Goal: Information Seeking & Learning: Check status

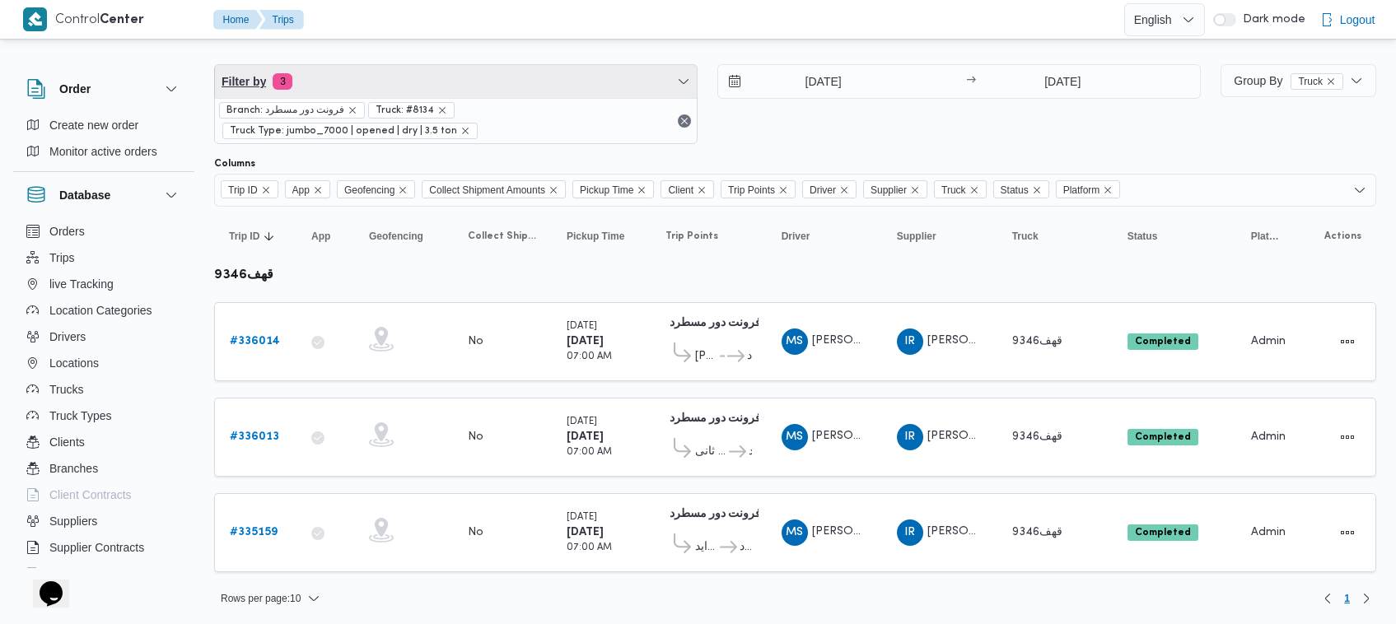
click at [346, 86] on span "Filter by 3" at bounding box center [456, 81] width 482 height 33
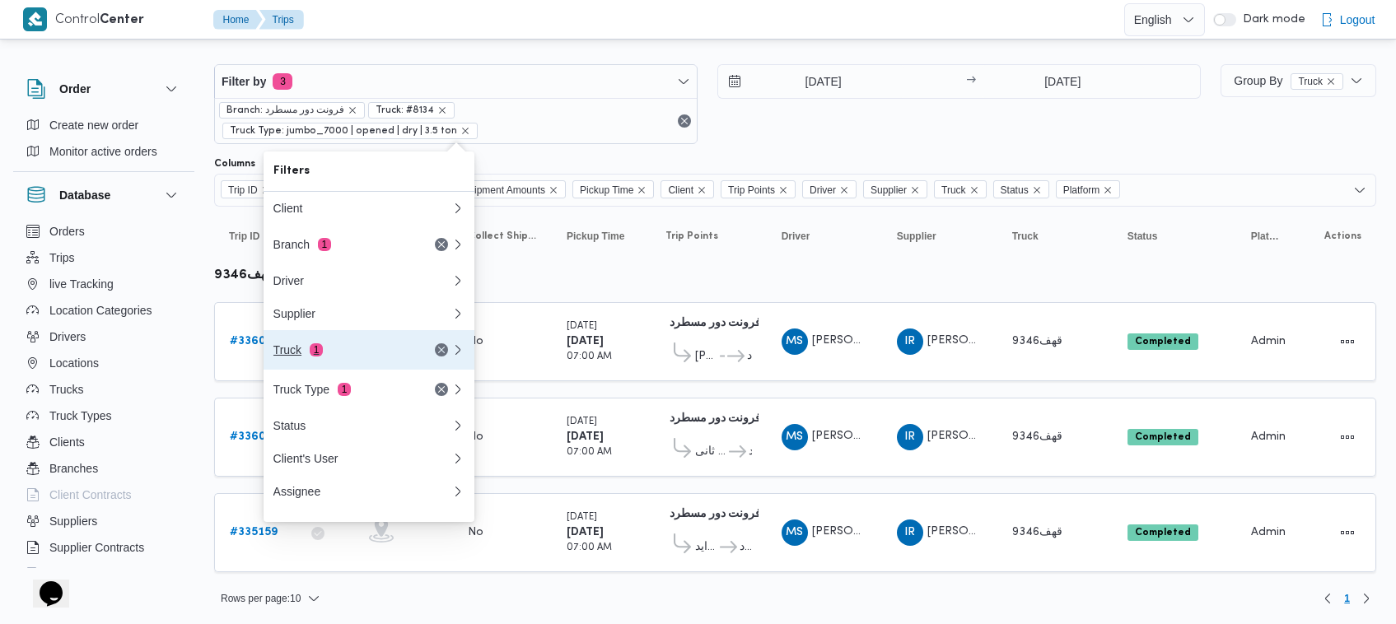
click at [342, 352] on div "Truck 1" at bounding box center [342, 349] width 138 height 13
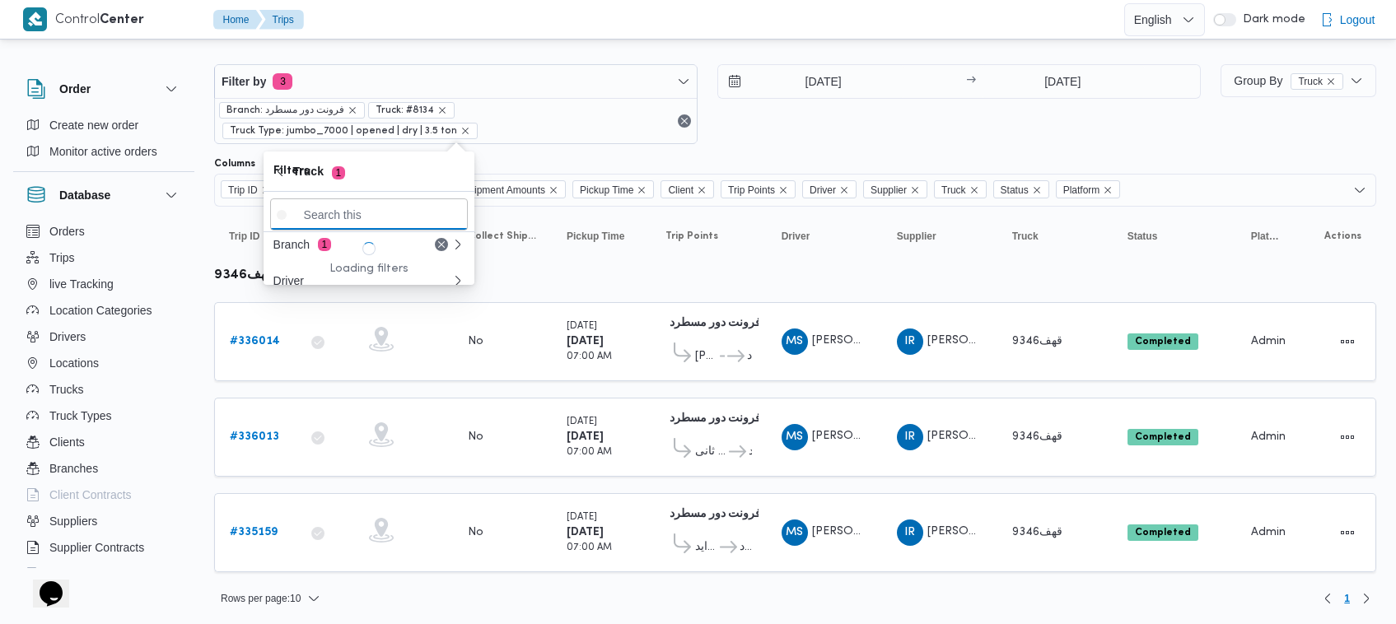
paste input "6974"
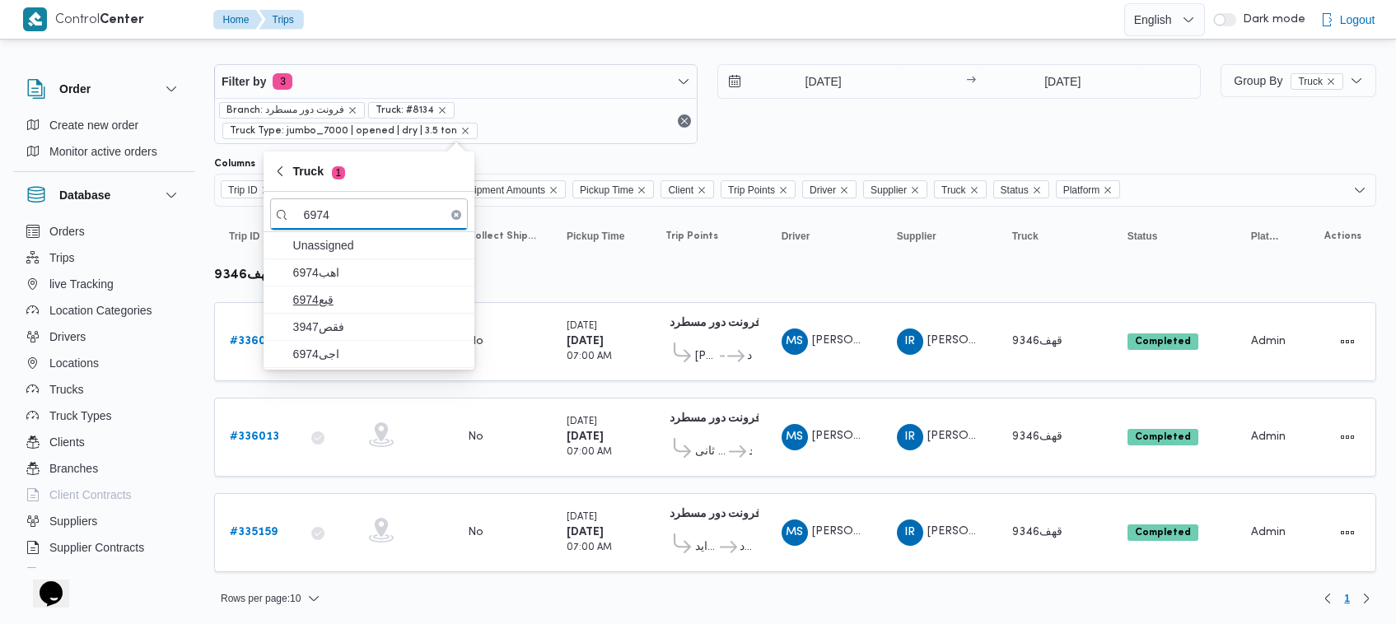
type input "6974"
click at [350, 298] on span "قيع6974" at bounding box center [378, 300] width 171 height 20
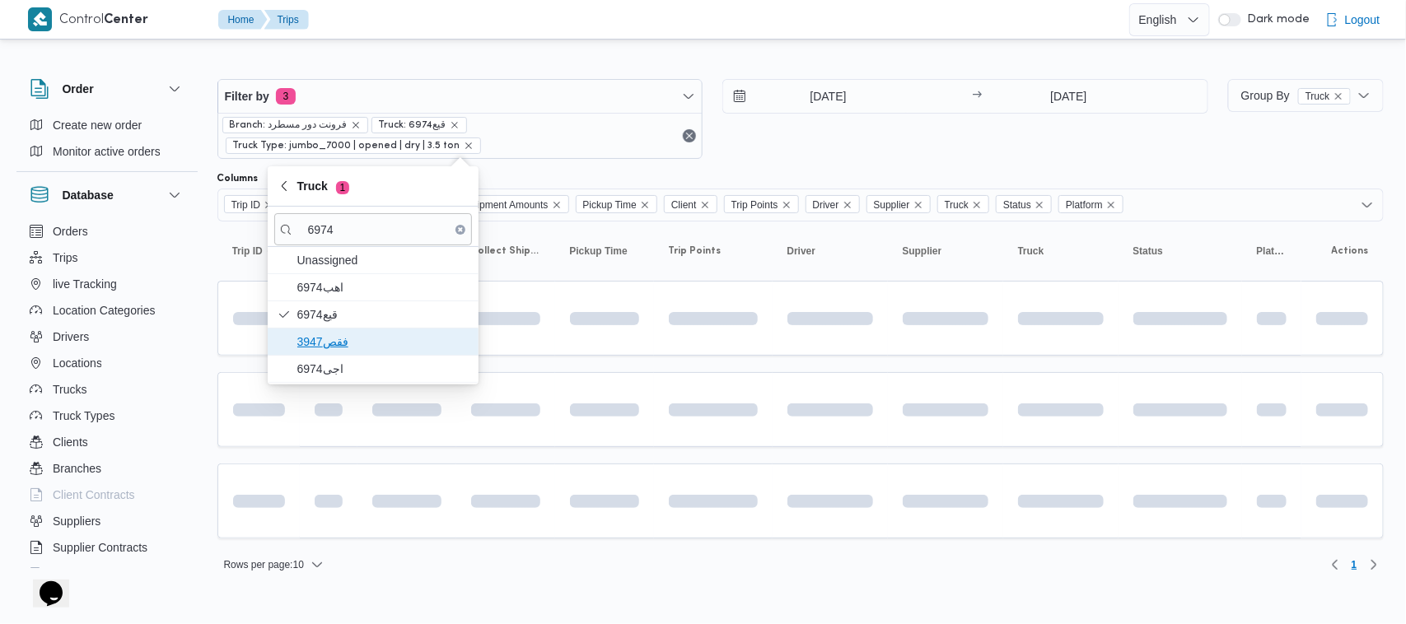
click at [336, 335] on span "فقص3947" at bounding box center [382, 342] width 171 height 20
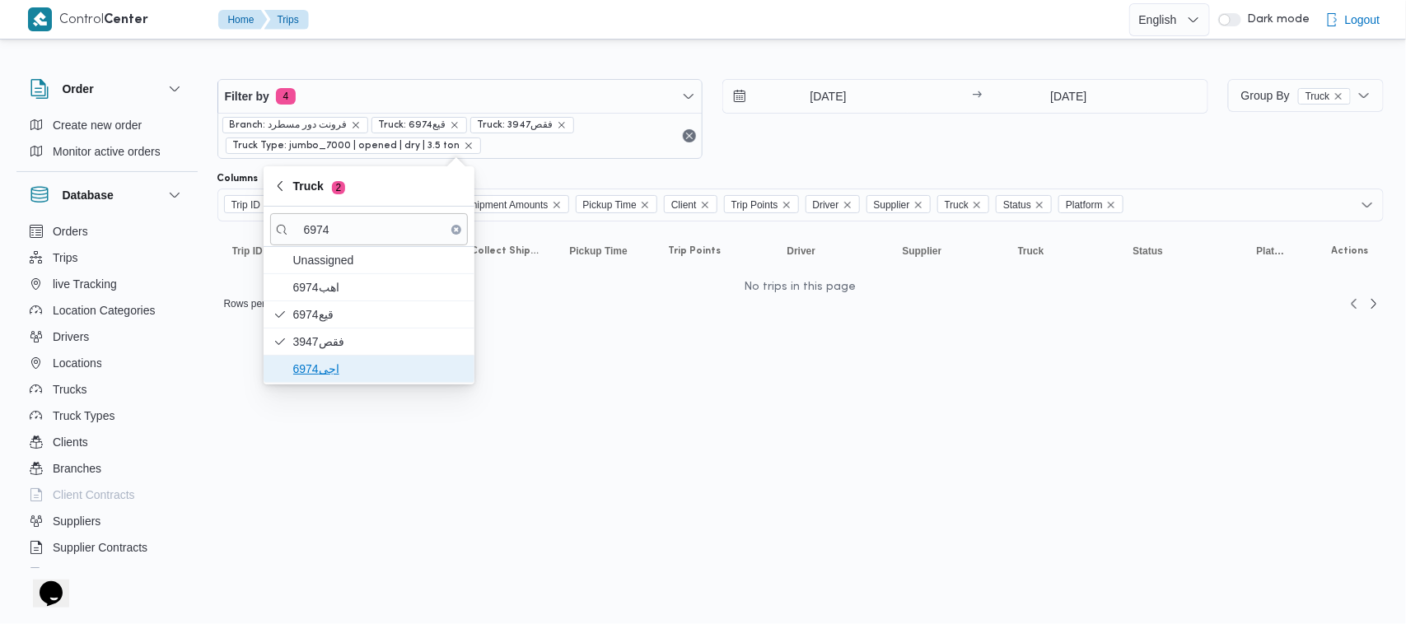
click at [326, 365] on span "اجى6974" at bounding box center [378, 369] width 171 height 20
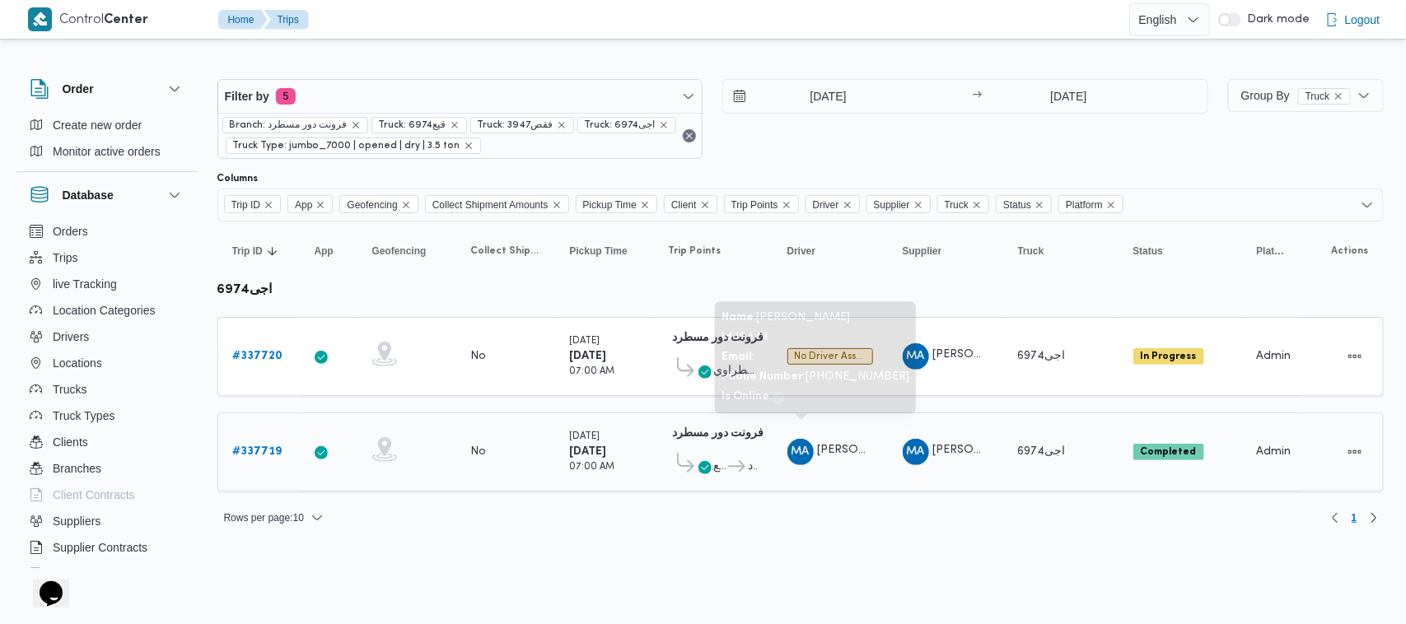
click at [851, 445] on span "[PERSON_NAME]" at bounding box center [865, 450] width 94 height 11
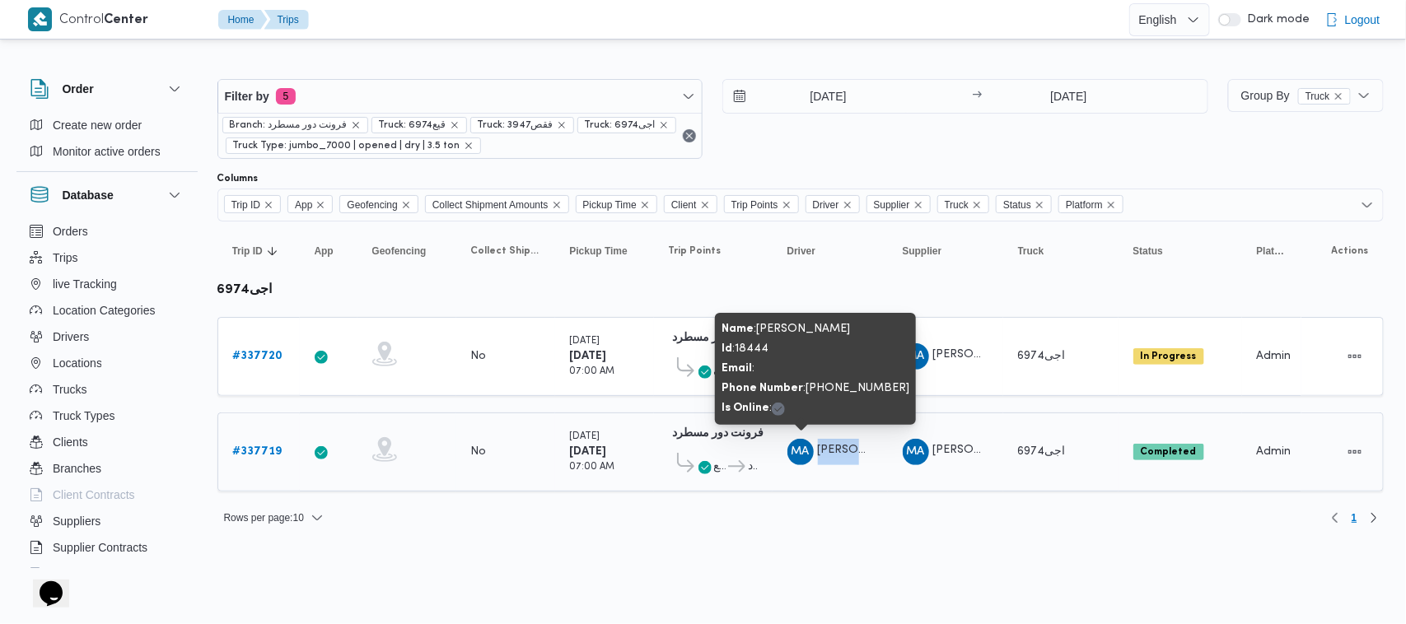
click at [851, 445] on span "[PERSON_NAME]" at bounding box center [865, 450] width 94 height 11
copy tr "[PERSON_NAME] [PERSON_NAME]"
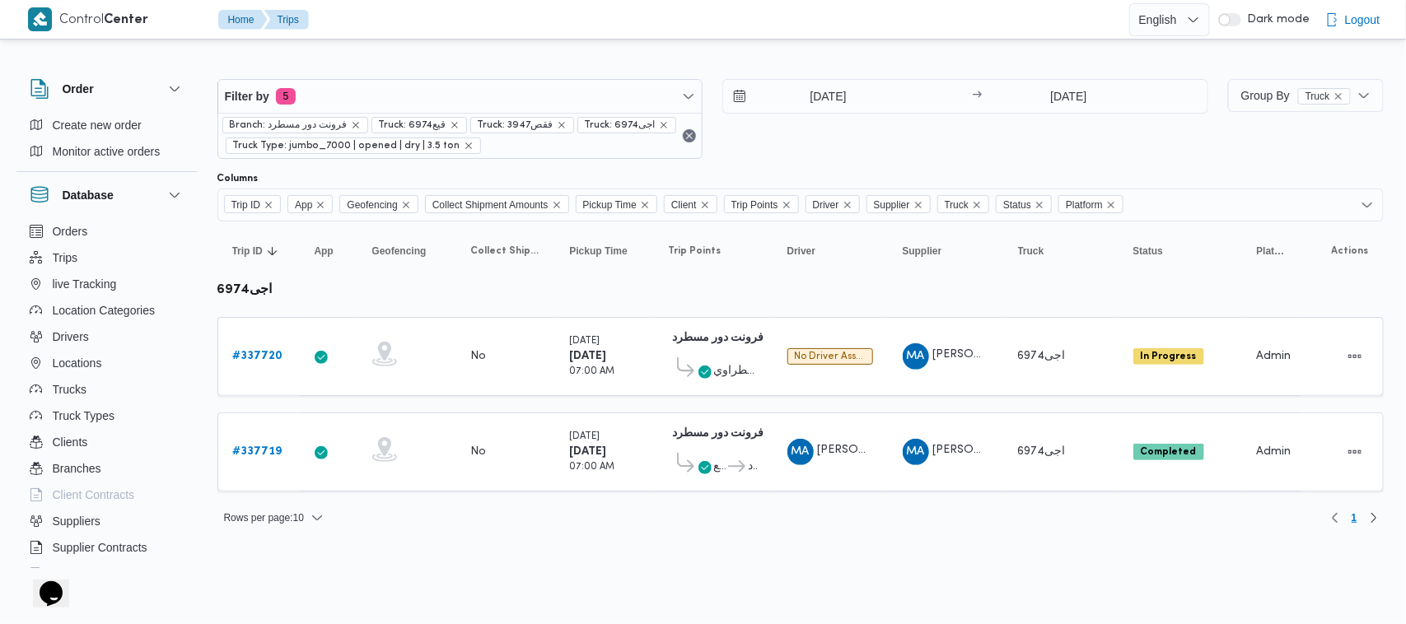
click at [491, 72] on div "Filter by 5 Branch: فرونت دور مسطرد Truck: قيع6974 Truck: فقص3947 Truck: اجى697…" at bounding box center [712, 119] width 1010 height 100
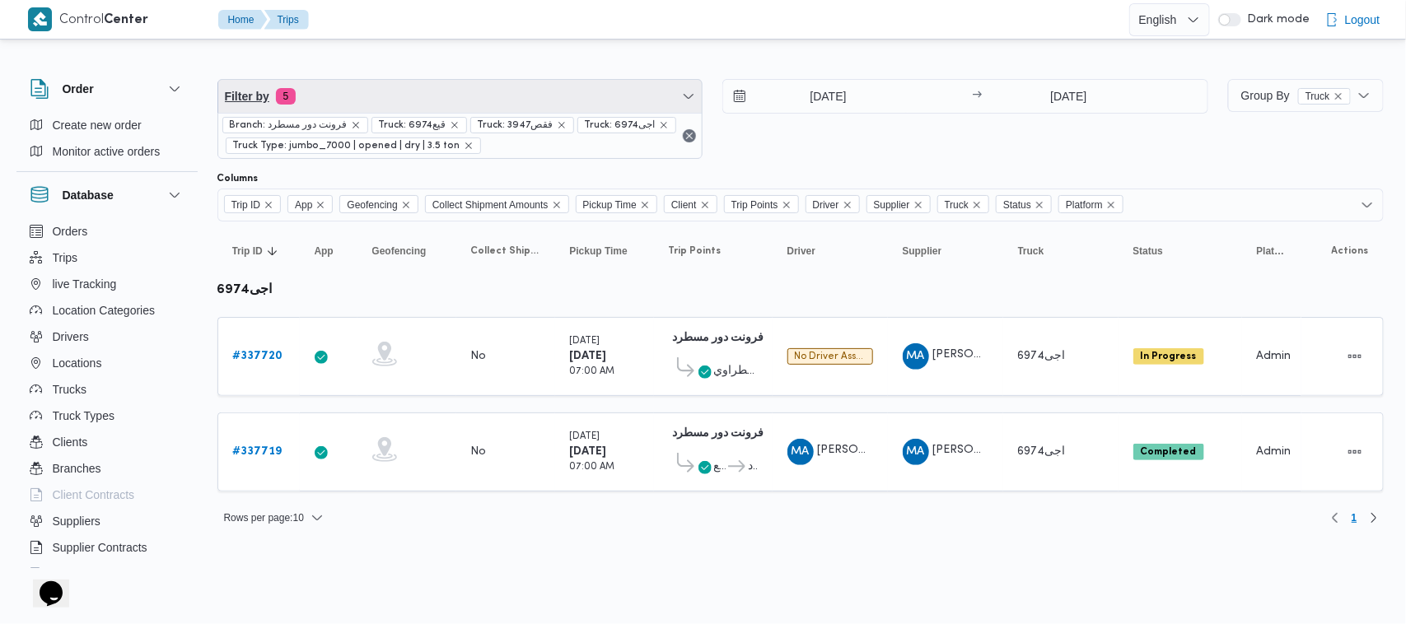
click at [486, 89] on span "Filter by 5" at bounding box center [460, 96] width 484 height 33
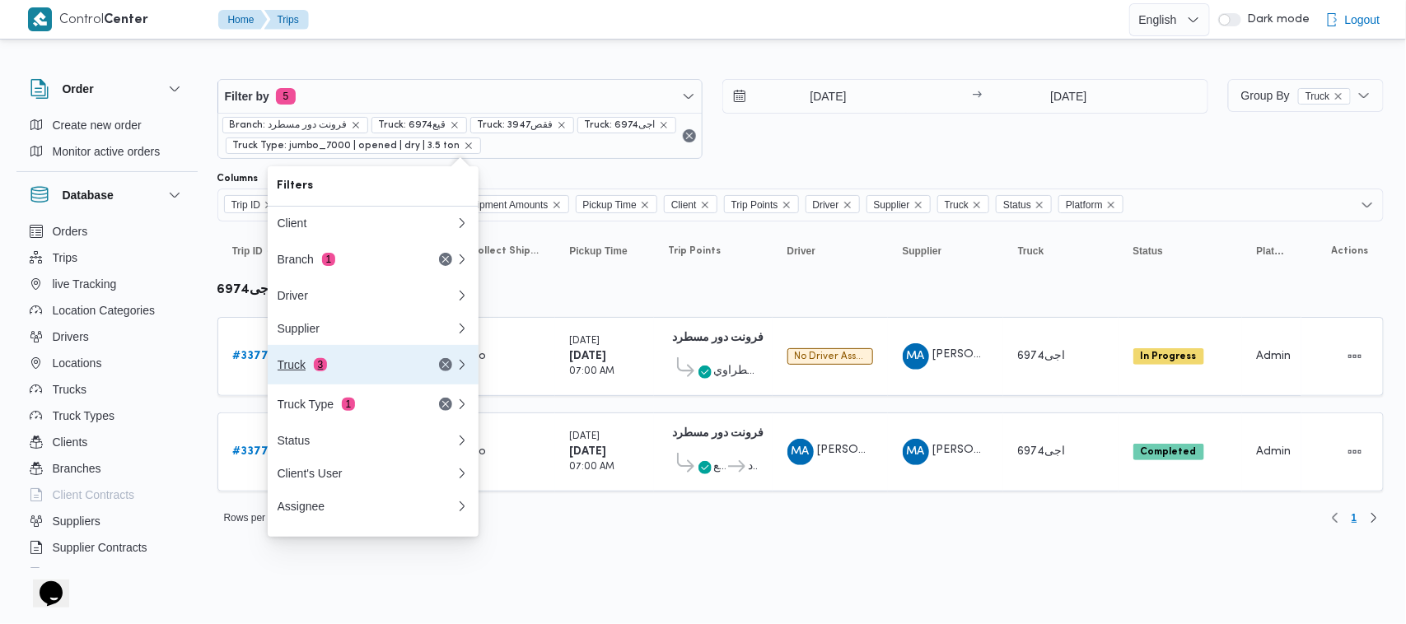
click at [352, 369] on div "Truck 3" at bounding box center [346, 364] width 138 height 13
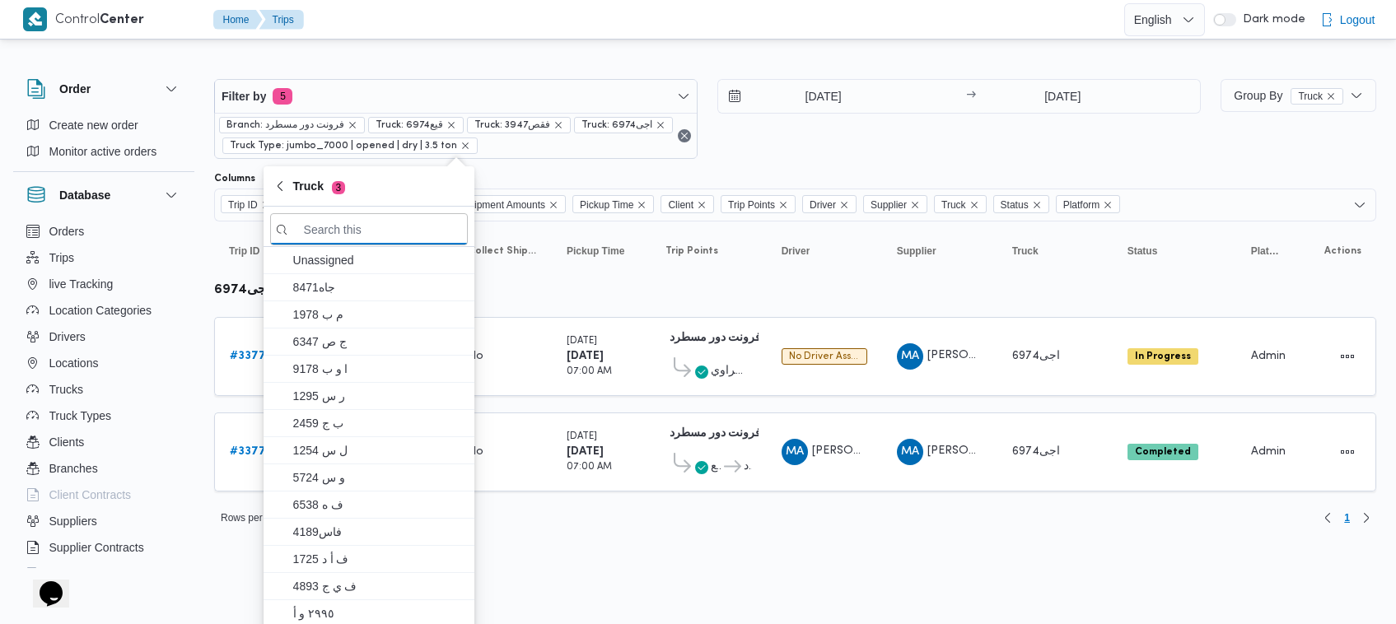
paste input "[URL][DOMAIN_NAME]"
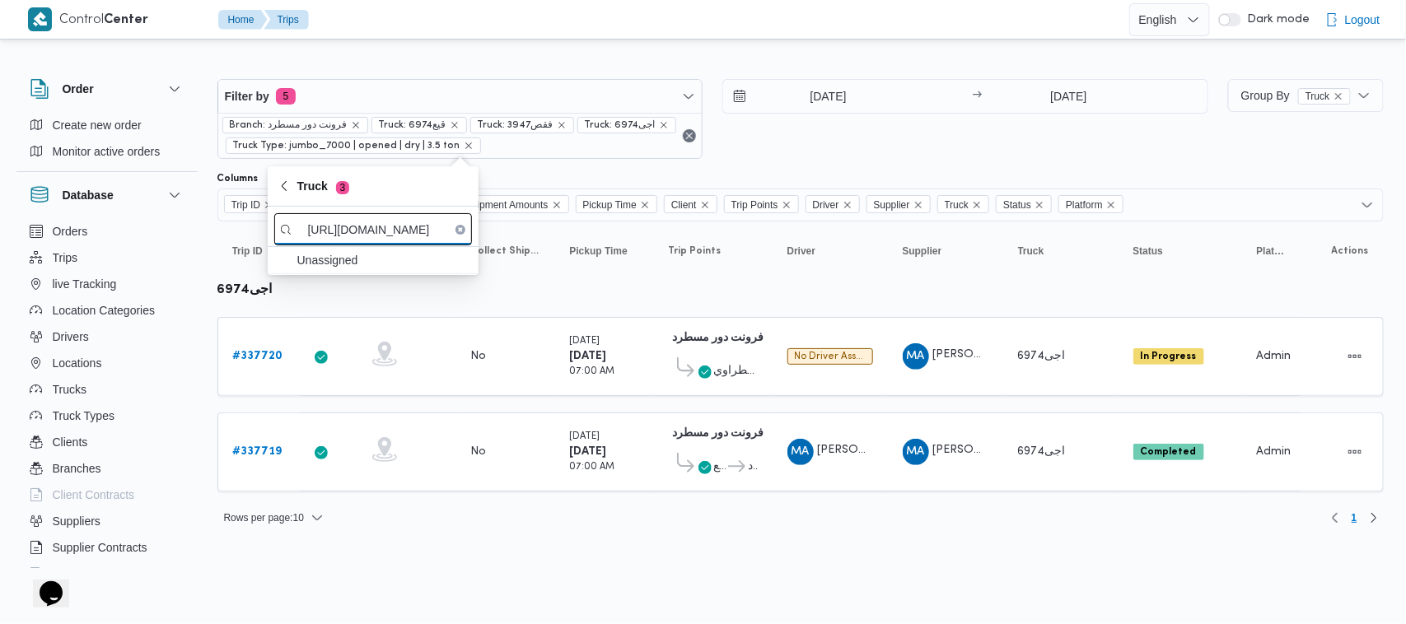
click at [352, 219] on input "[URL][DOMAIN_NAME]" at bounding box center [373, 229] width 198 height 32
paste input "8162"
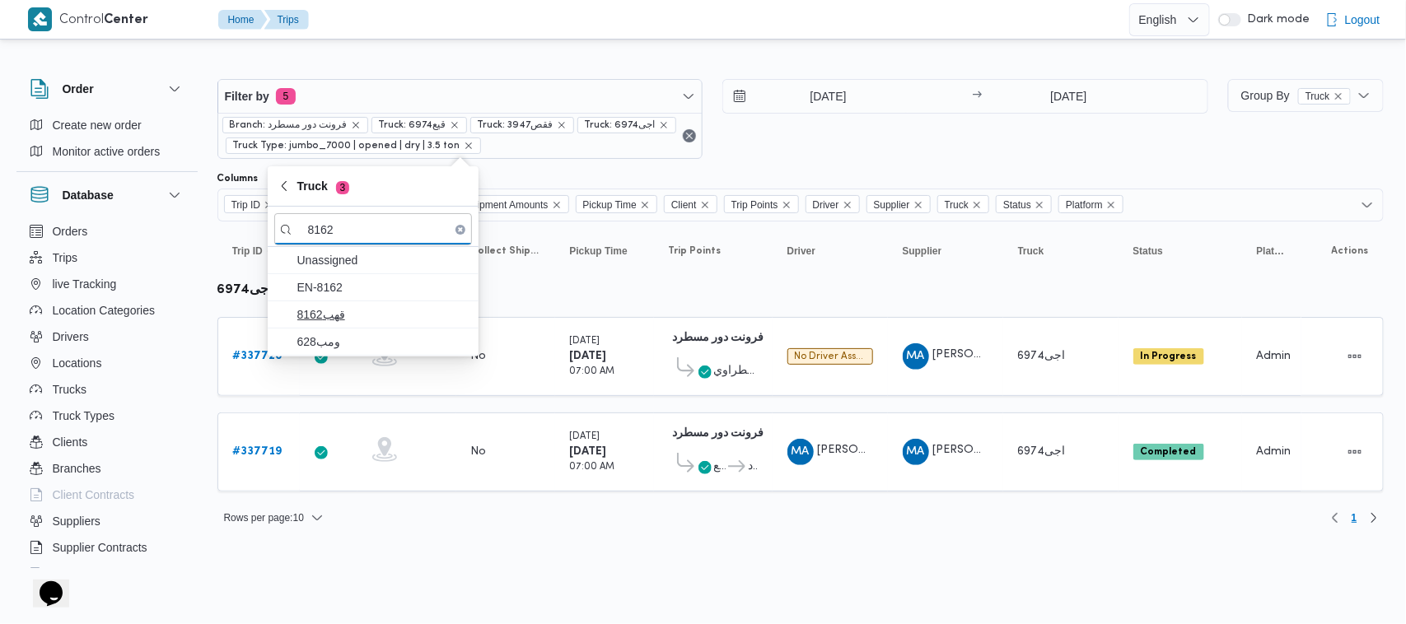
type input "8162"
click at [357, 314] on span "قهب8162" at bounding box center [382, 315] width 171 height 20
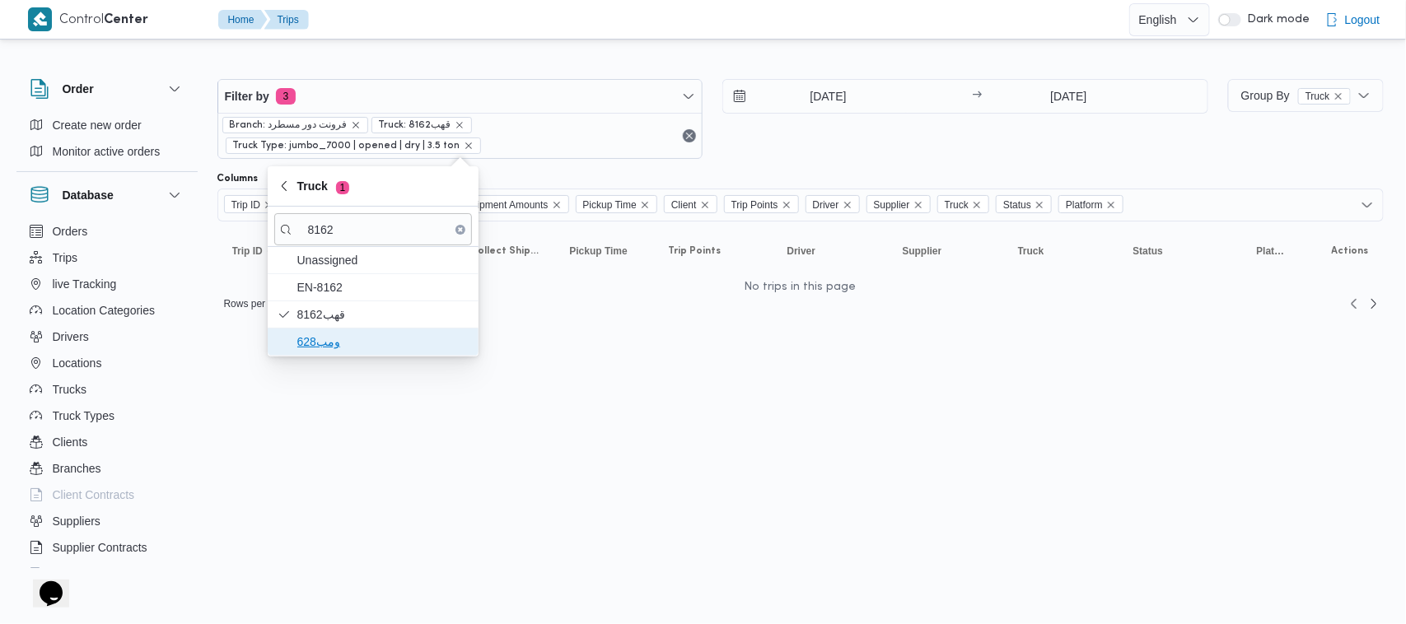
click at [350, 347] on span "ومب628" at bounding box center [382, 342] width 171 height 20
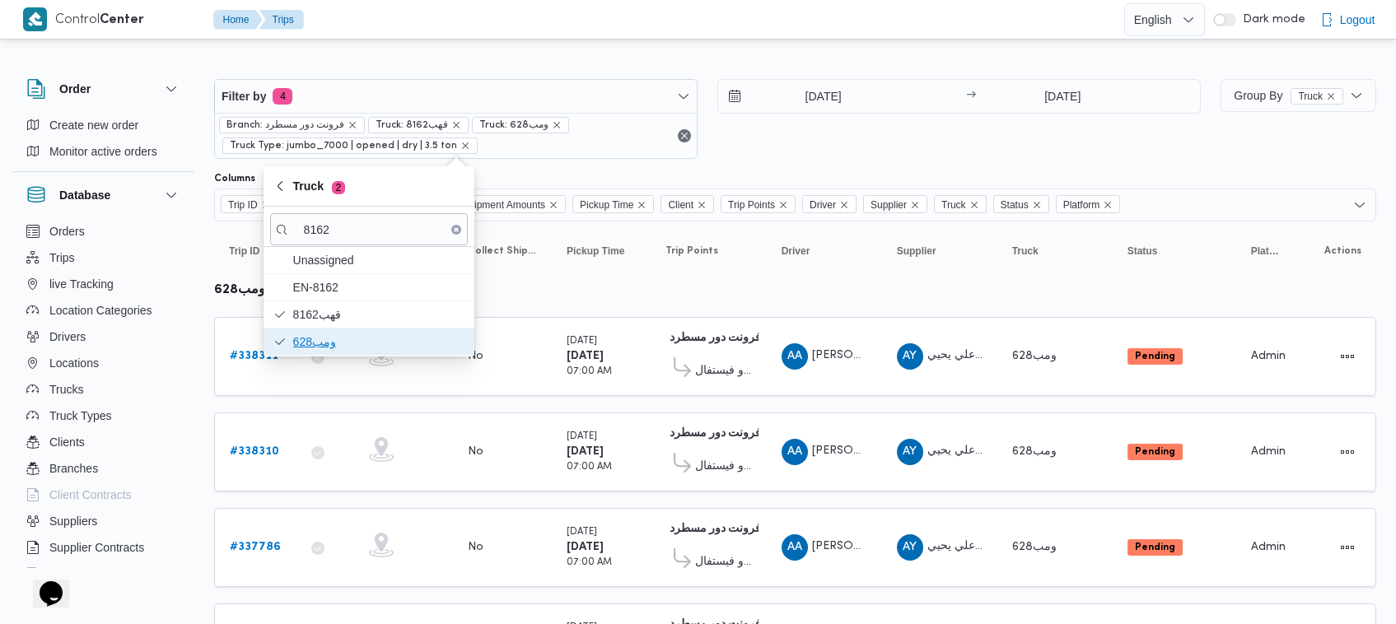
click at [351, 332] on span "ومب628" at bounding box center [378, 342] width 171 height 20
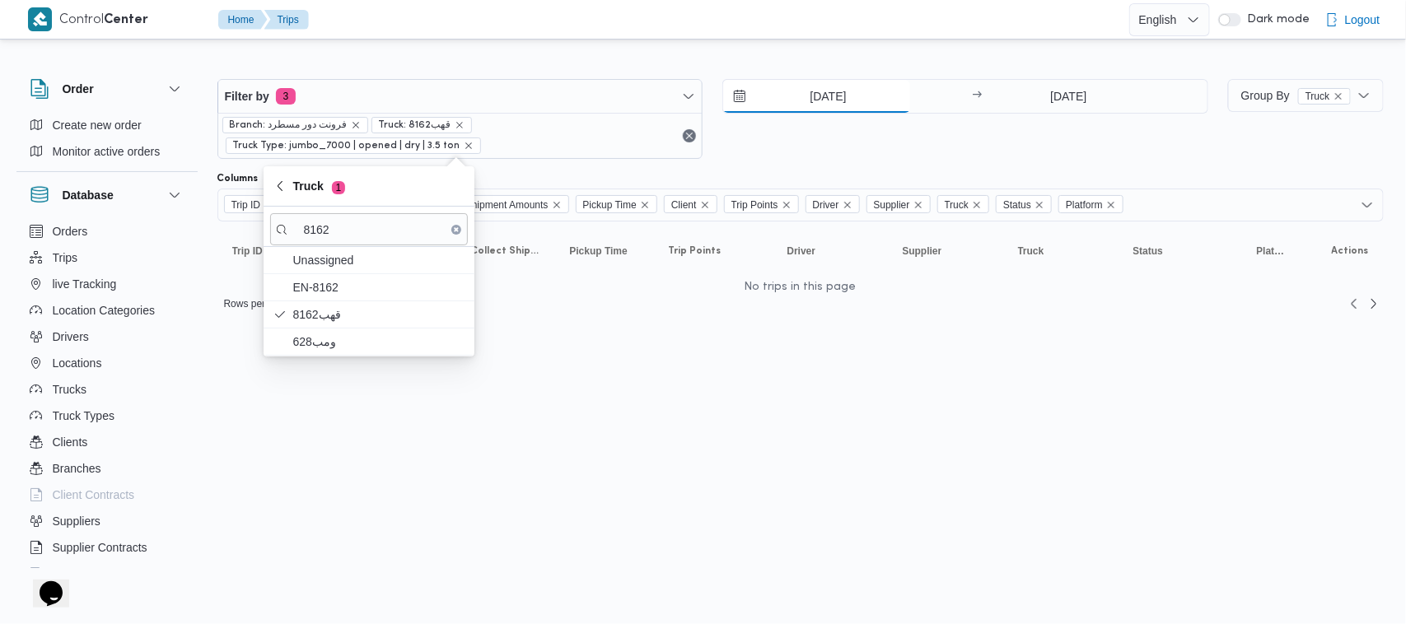
click at [820, 88] on input "[DATE]" at bounding box center [816, 96] width 187 height 33
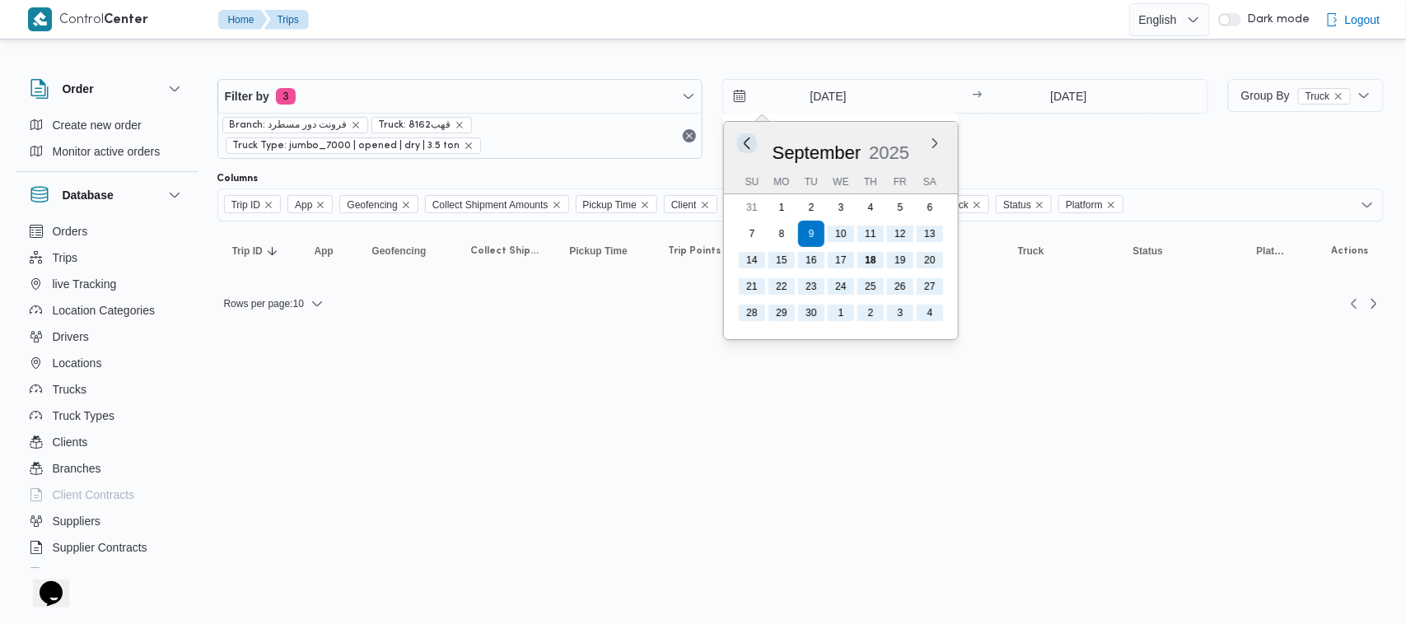
click at [750, 147] on button "Previous Month" at bounding box center [747, 143] width 16 height 16
type input "[DATE]"
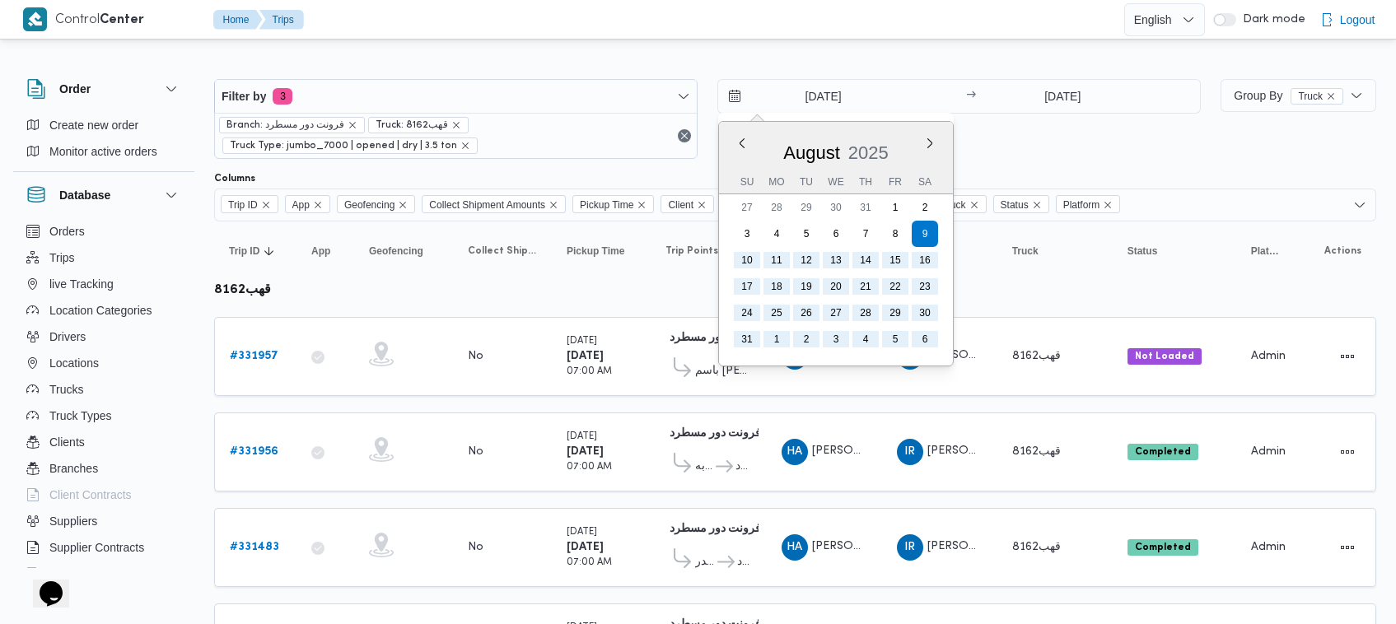
click at [339, 122] on span "Branch: فرونت دور مسطرد" at bounding box center [291, 125] width 131 height 15
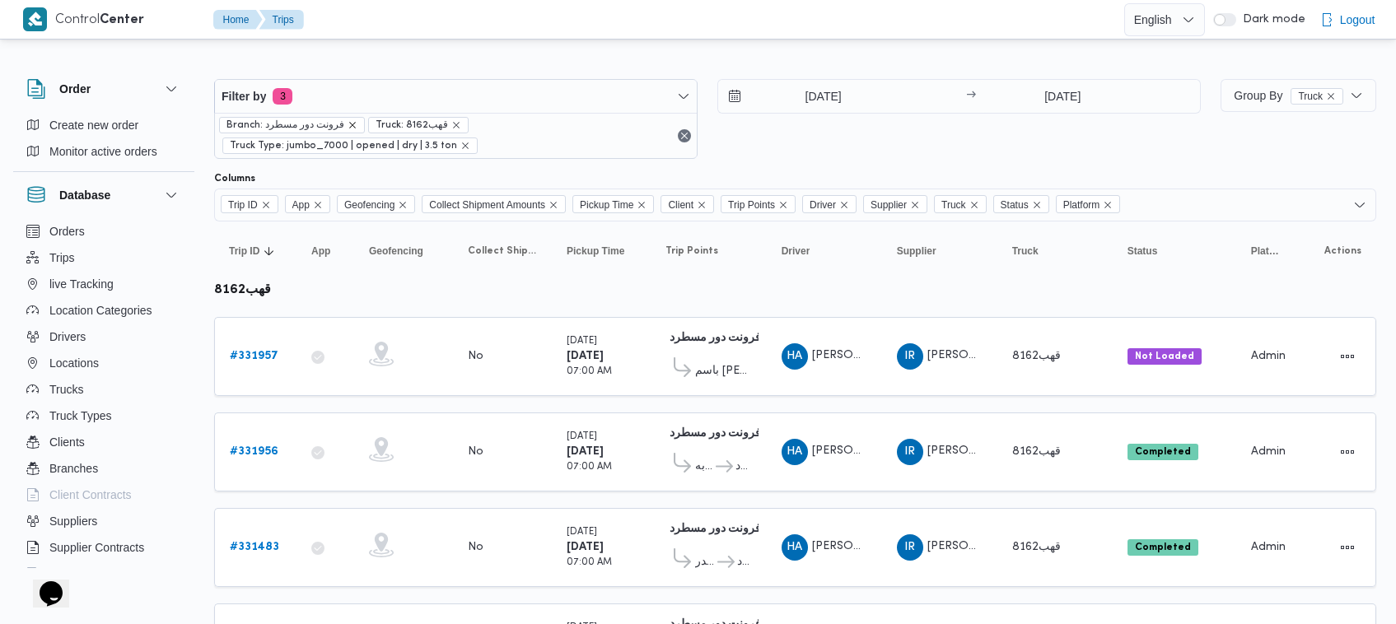
click at [350, 124] on icon "remove selected entity" at bounding box center [352, 125] width 7 height 7
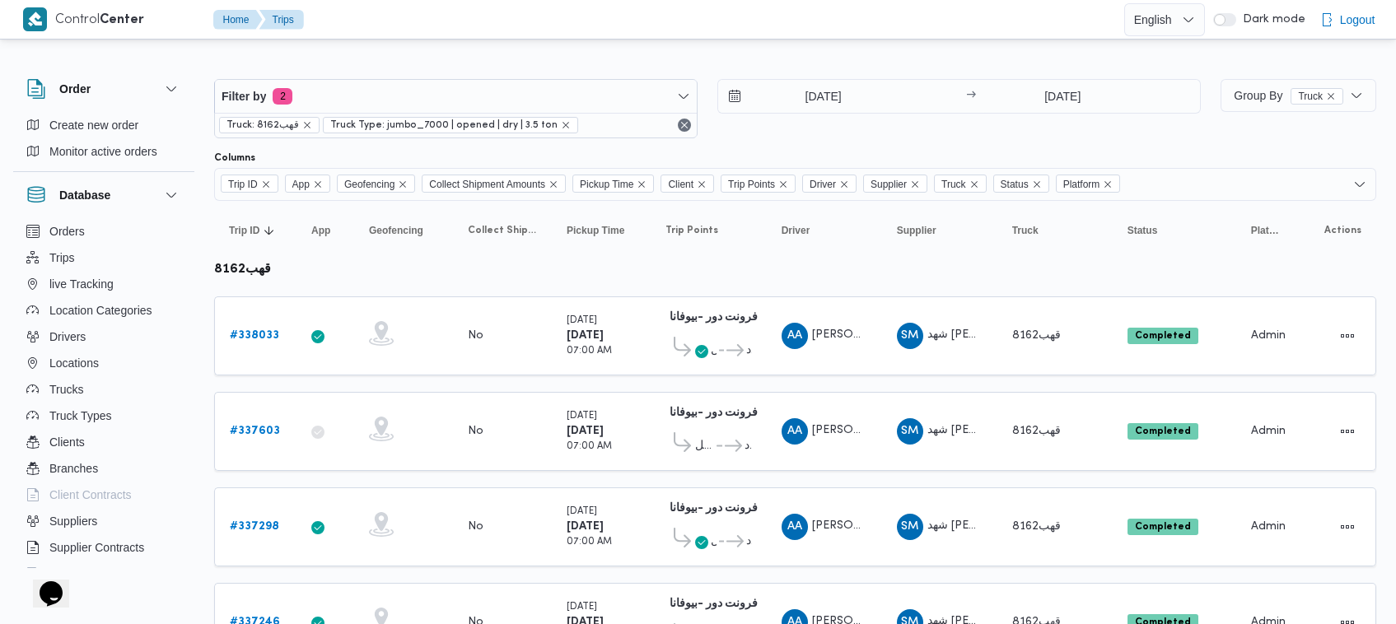
click at [933, 132] on div "[DATE] → [DATE]" at bounding box center [958, 108] width 483 height 59
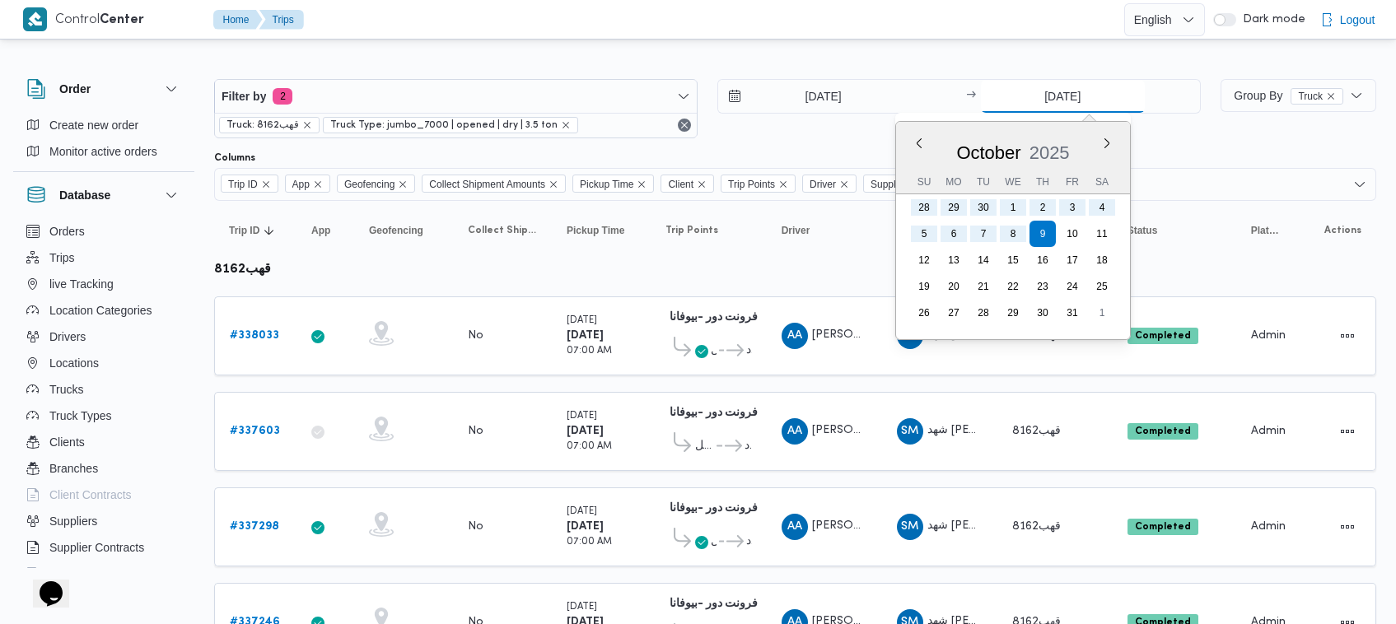
click at [1058, 99] on input "[DATE]" at bounding box center [1063, 96] width 164 height 33
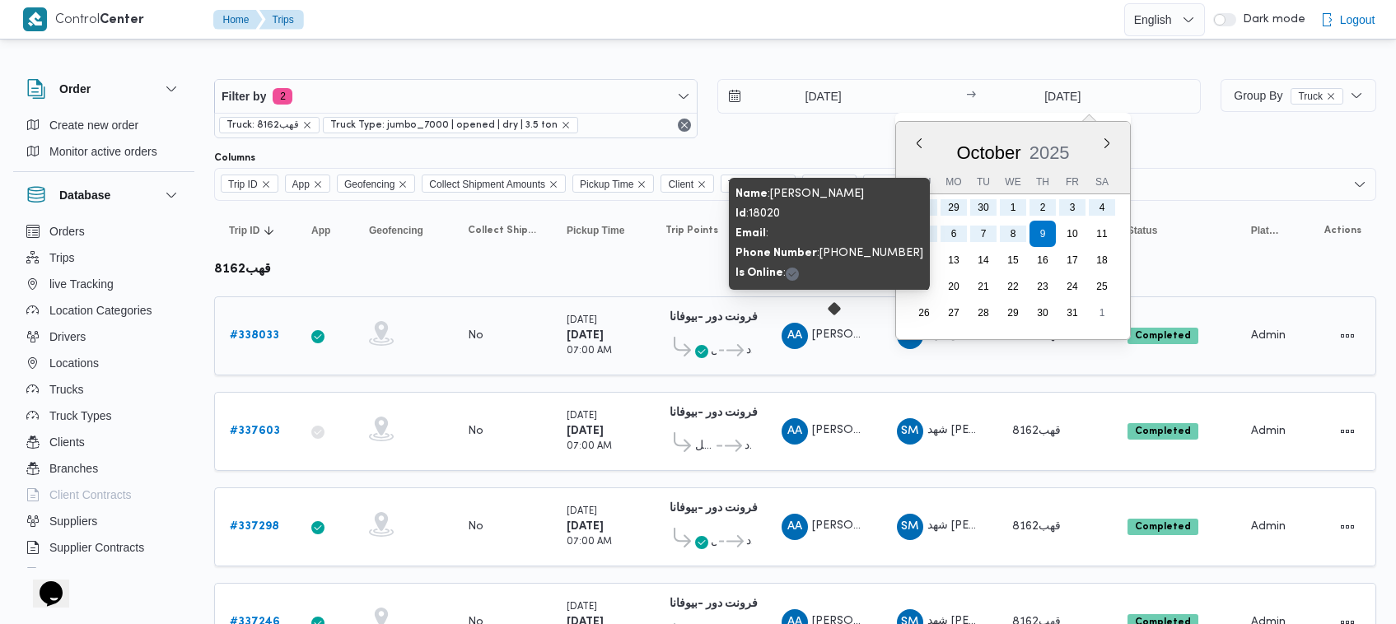
click at [834, 338] on span "[PERSON_NAME]" at bounding box center [859, 334] width 94 height 11
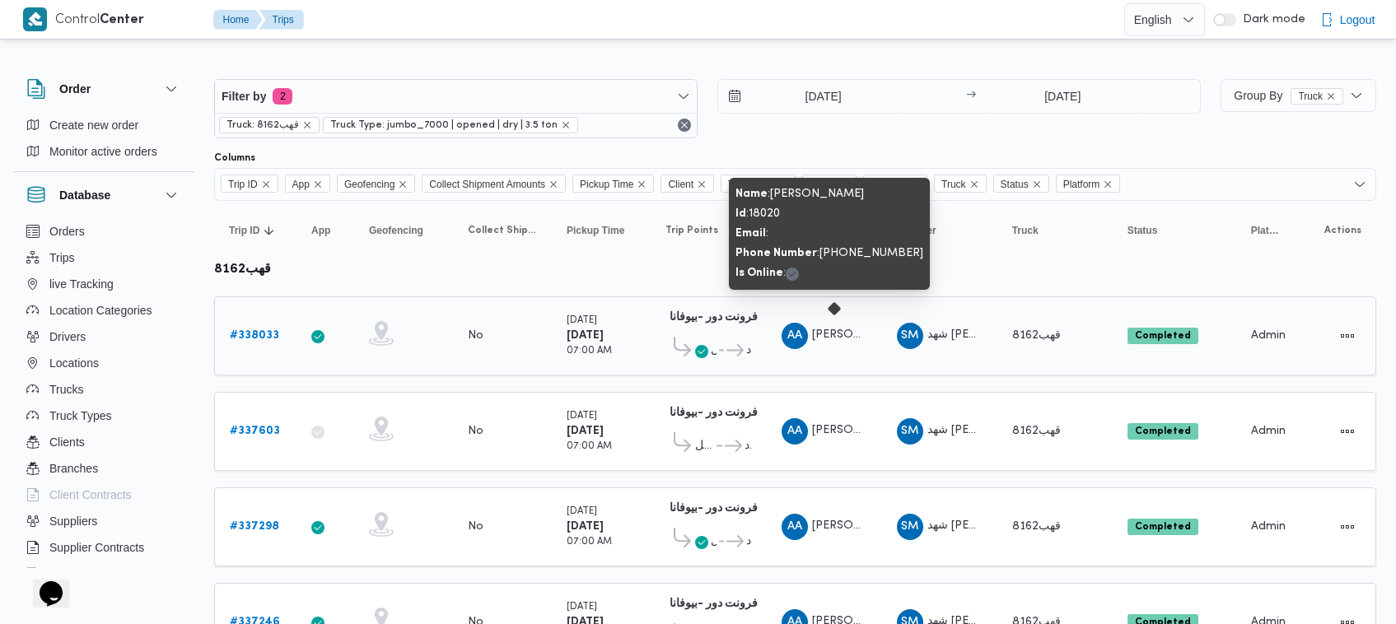
click at [834, 338] on span "[PERSON_NAME]" at bounding box center [859, 334] width 94 height 11
copy tr "[PERSON_NAME] نجدى Supplier"
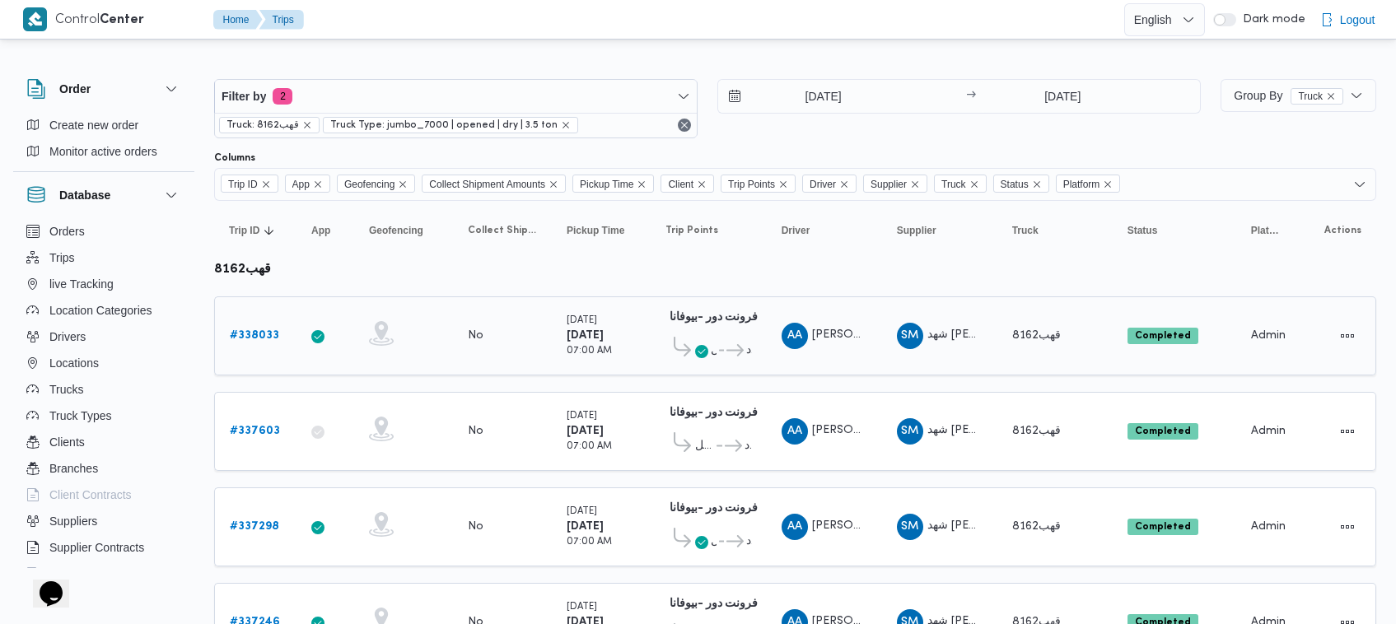
click at [1048, 343] on span "قهب8162" at bounding box center [1038, 336] width 53 height 20
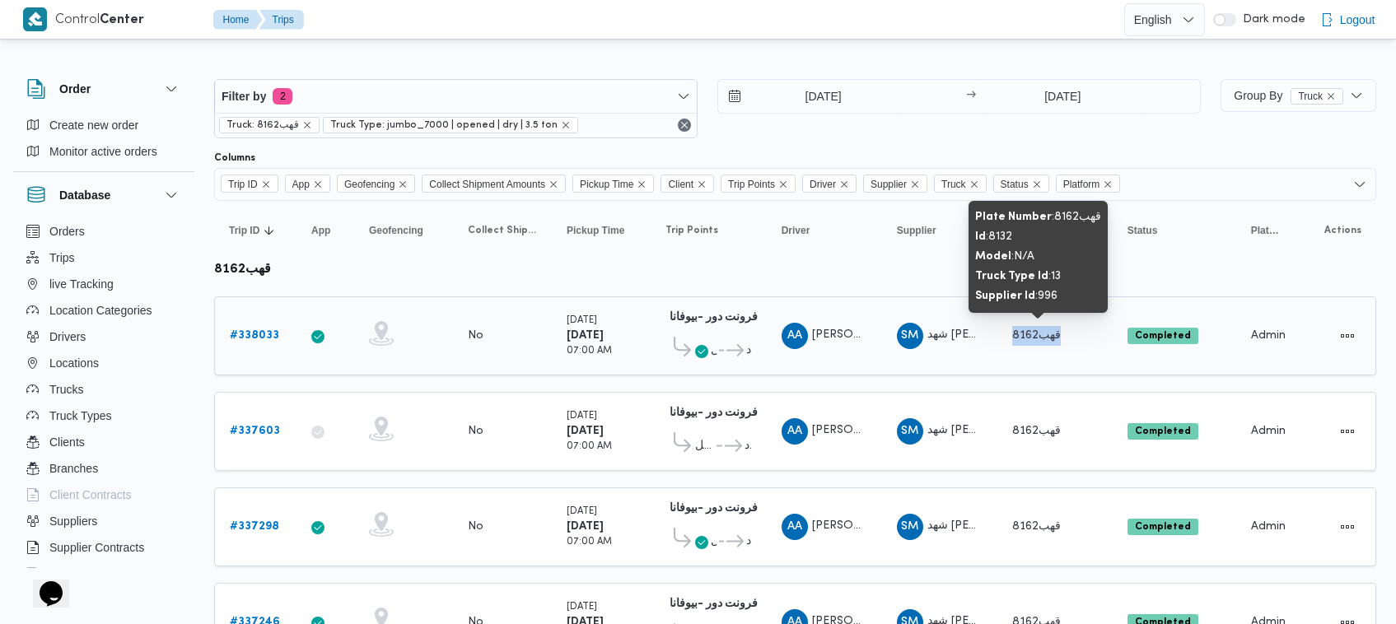
click at [1048, 343] on span "قهب8162" at bounding box center [1038, 336] width 53 height 20
copy tr "قهب8162 Status"
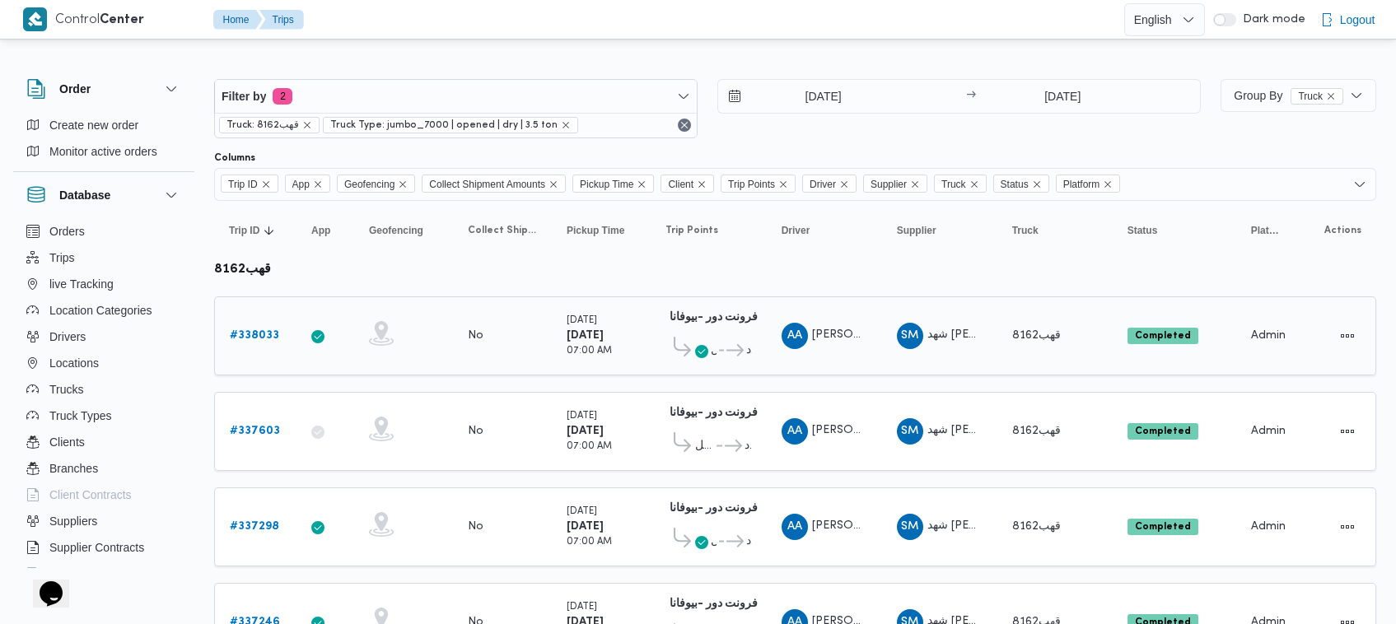
click at [860, 332] on span "[PERSON_NAME]" at bounding box center [859, 334] width 94 height 11
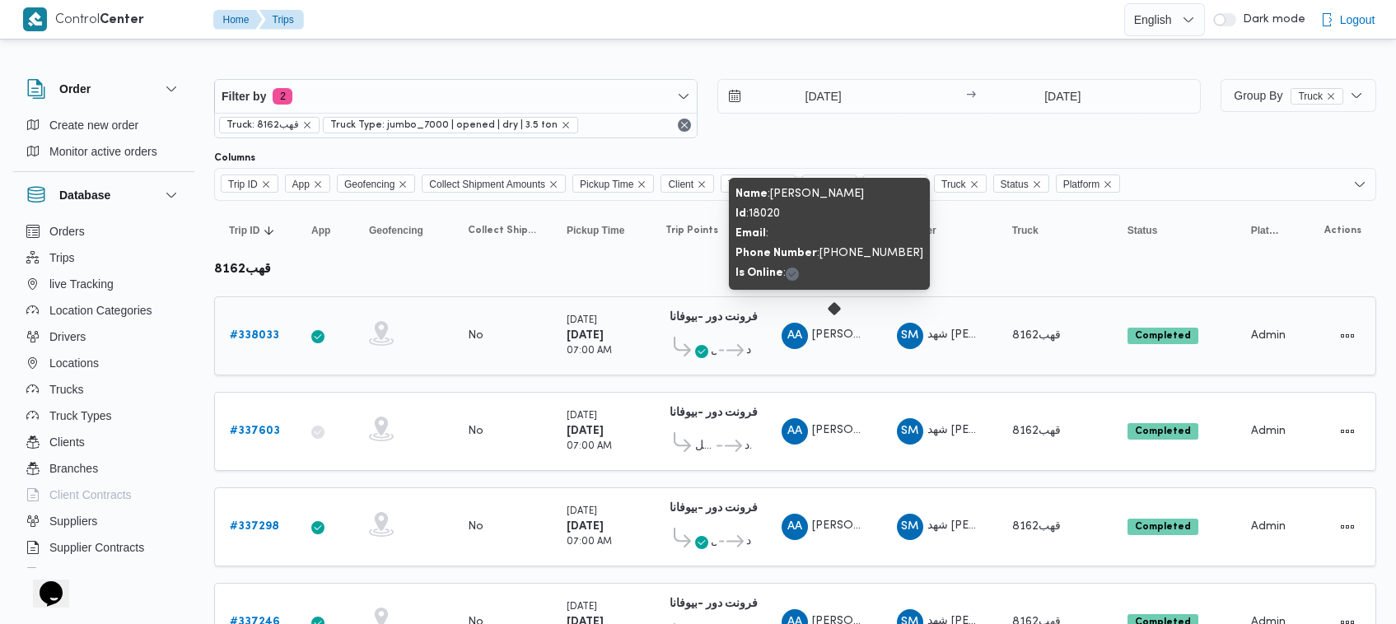
click at [860, 332] on span "[PERSON_NAME]" at bounding box center [859, 334] width 94 height 11
copy tr "[PERSON_NAME] نجدى Supplier"
